Goal: Navigation & Orientation: Find specific page/section

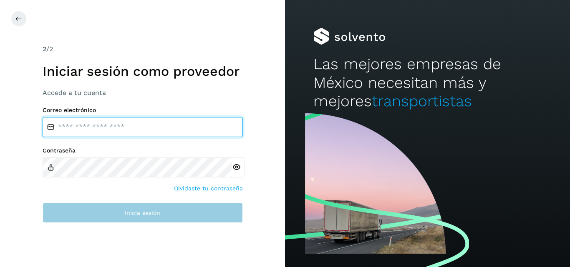
type input "**********"
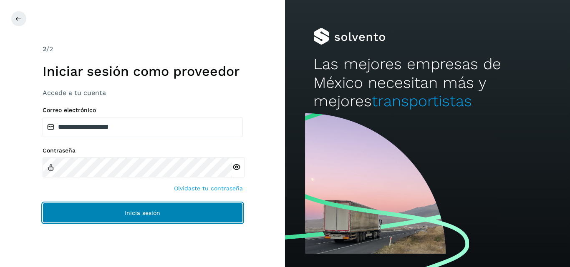
click at [142, 219] on button "Inicia sesión" at bounding box center [143, 213] width 200 height 20
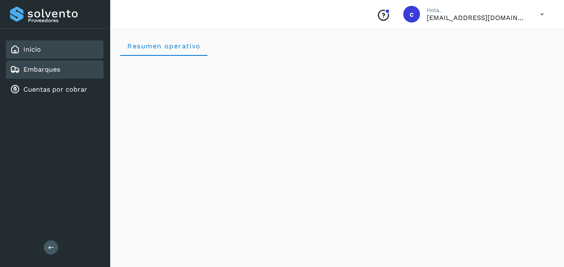
click at [57, 72] on link "Embarques" at bounding box center [41, 69] width 37 height 8
